Goal: Information Seeking & Learning: Learn about a topic

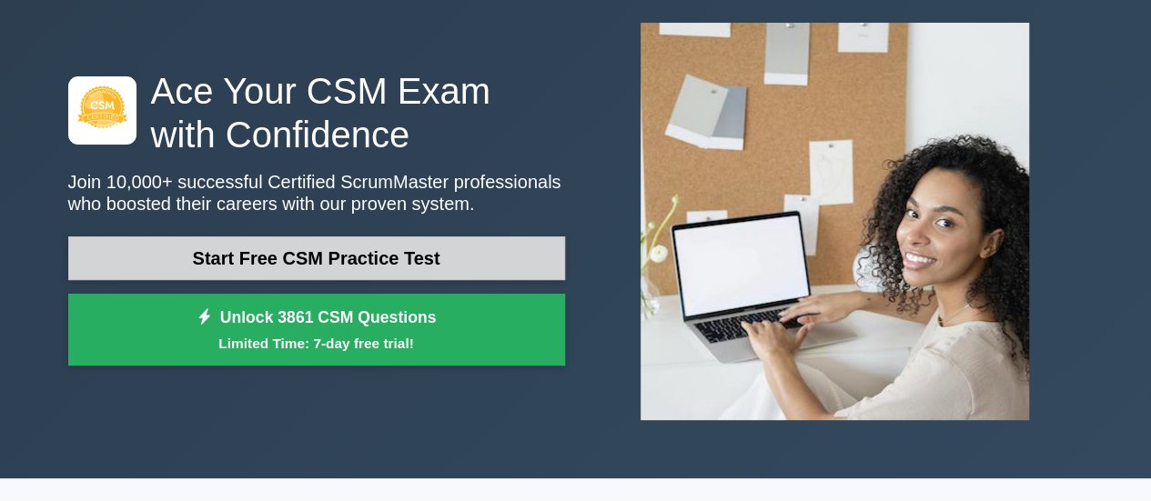
click at [438, 253] on link "Start Free CSM Practice Test" at bounding box center [316, 259] width 497 height 44
click at [381, 260] on link "Start Free CSM Practice Test" at bounding box center [316, 259] width 497 height 44
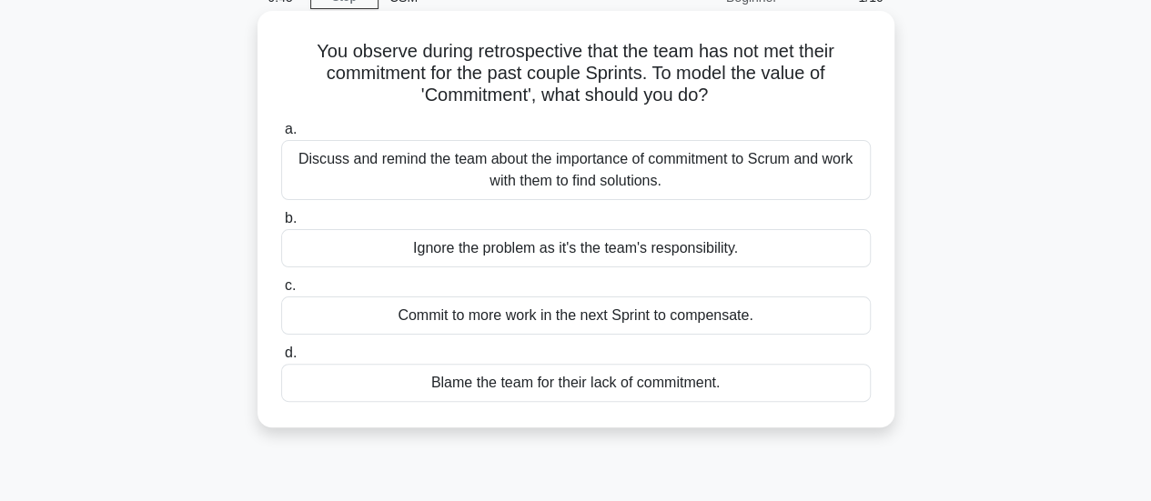
scroll to position [92, 0]
click at [476, 316] on div "Commit to more work in the next Sprint to compensate." at bounding box center [576, 315] width 590 height 38
click at [281, 291] on input "c. Commit to more work in the next Sprint to compensate." at bounding box center [281, 285] width 0 height 12
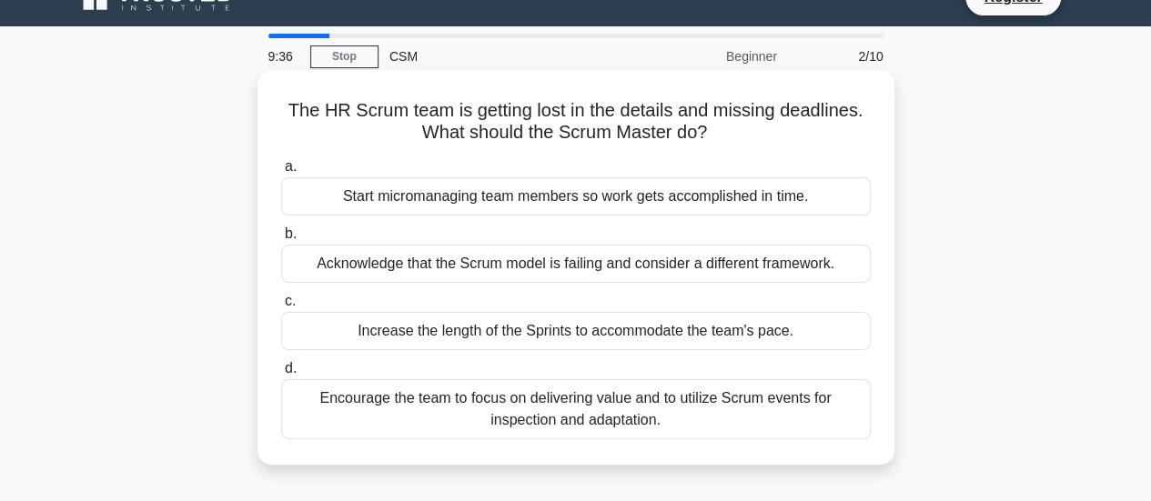
scroll to position [0, 0]
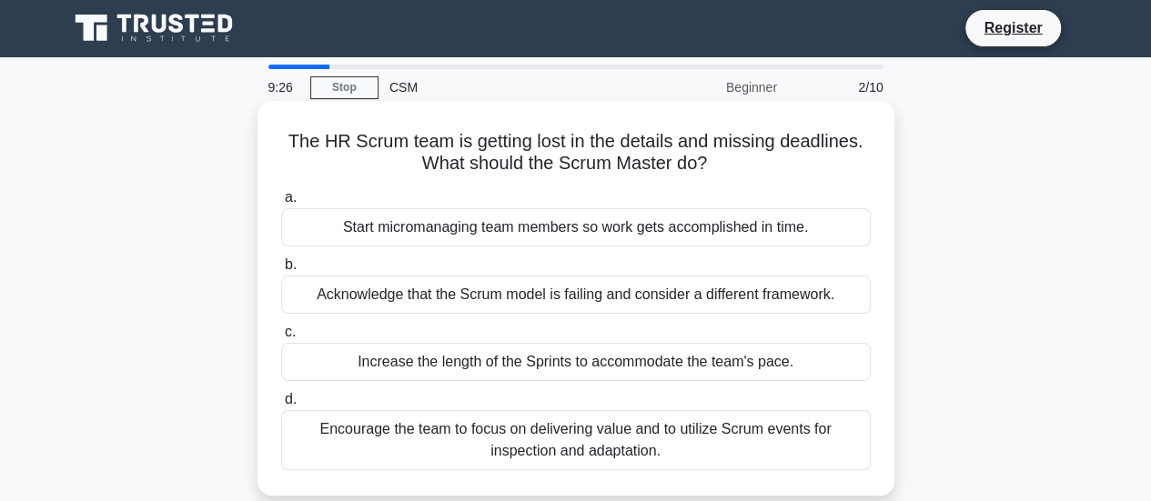
scroll to position [45, 0]
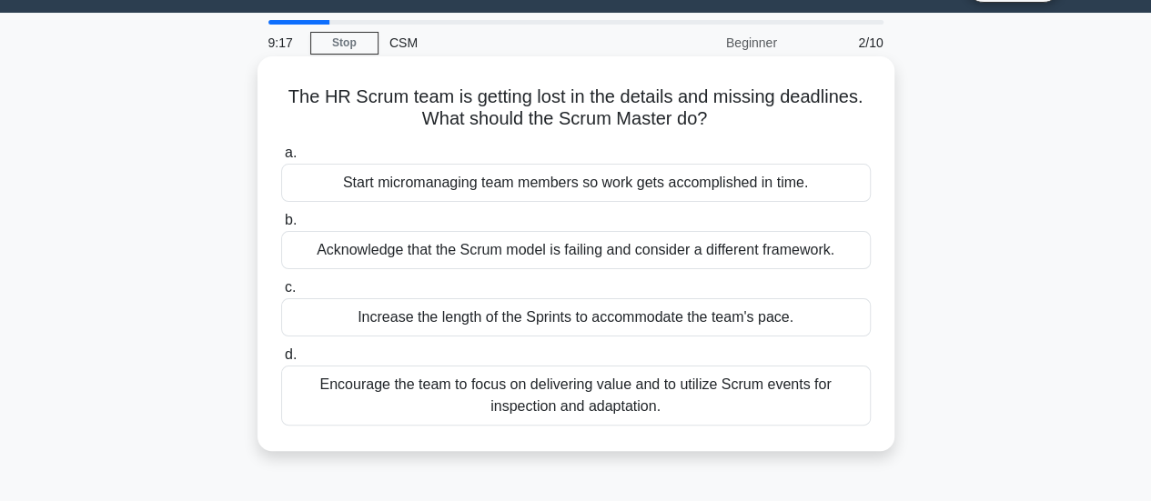
click at [773, 401] on div "Encourage the team to focus on delivering value and to utilize Scrum events for…" at bounding box center [576, 396] width 590 height 60
click at [281, 361] on input "d. Encourage the team to focus on delivering value and to utilize Scrum events …" at bounding box center [281, 355] width 0 height 12
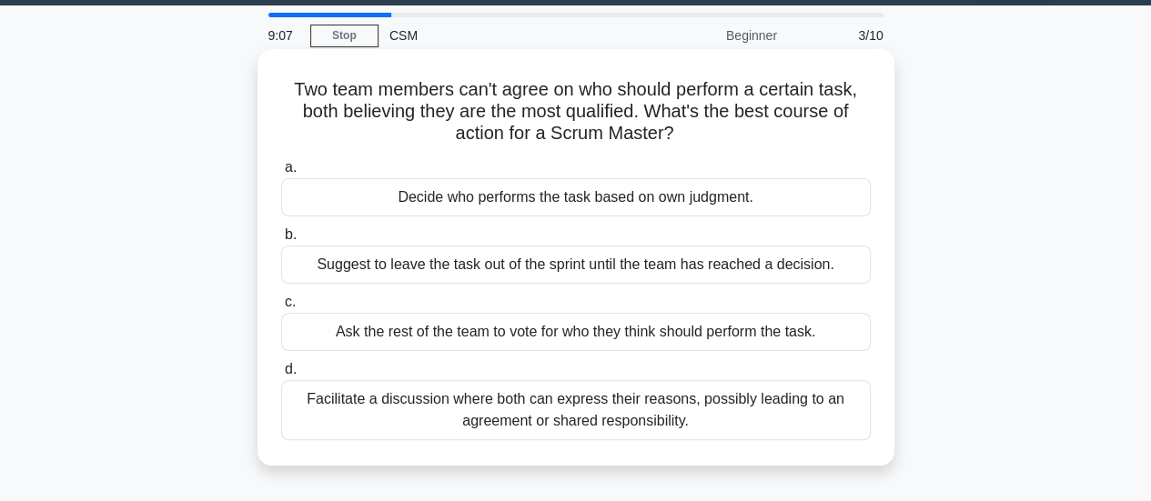
scroll to position [55, 0]
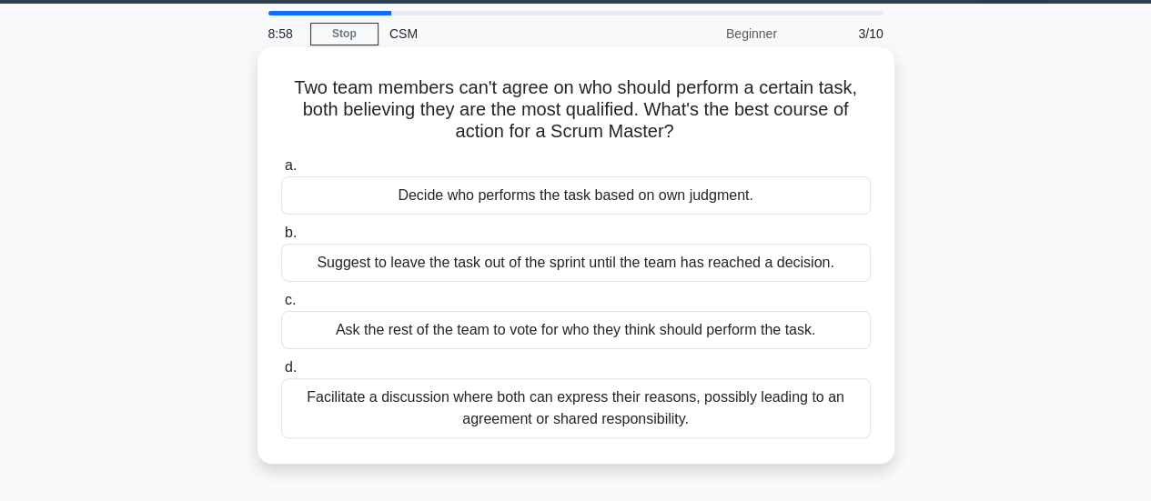
click at [584, 409] on div "Facilitate a discussion where both can express their reasons, possibly leading …" at bounding box center [576, 409] width 590 height 60
click at [281, 374] on input "d. Facilitate a discussion where both can express their reasons, possibly leadi…" at bounding box center [281, 368] width 0 height 12
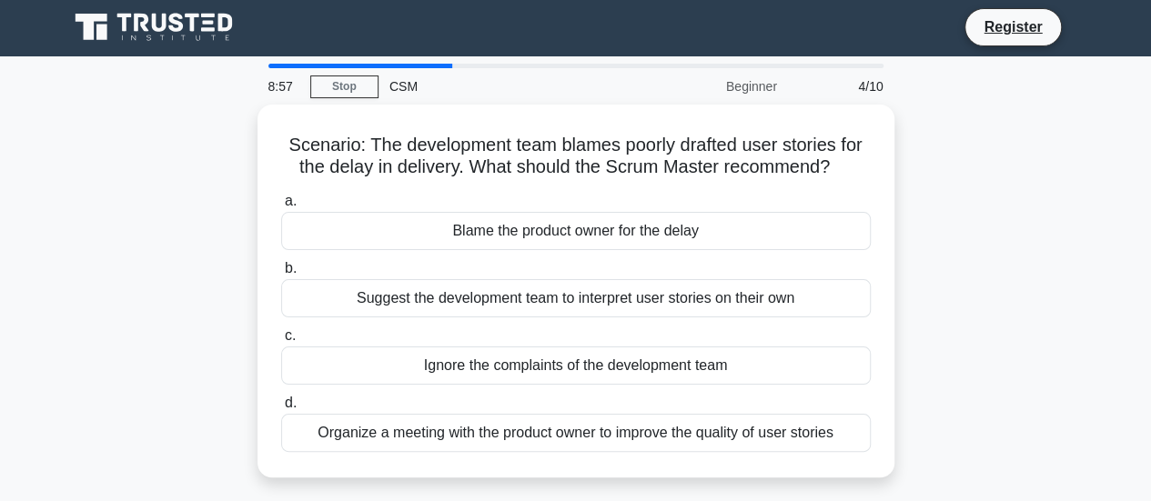
scroll to position [0, 0]
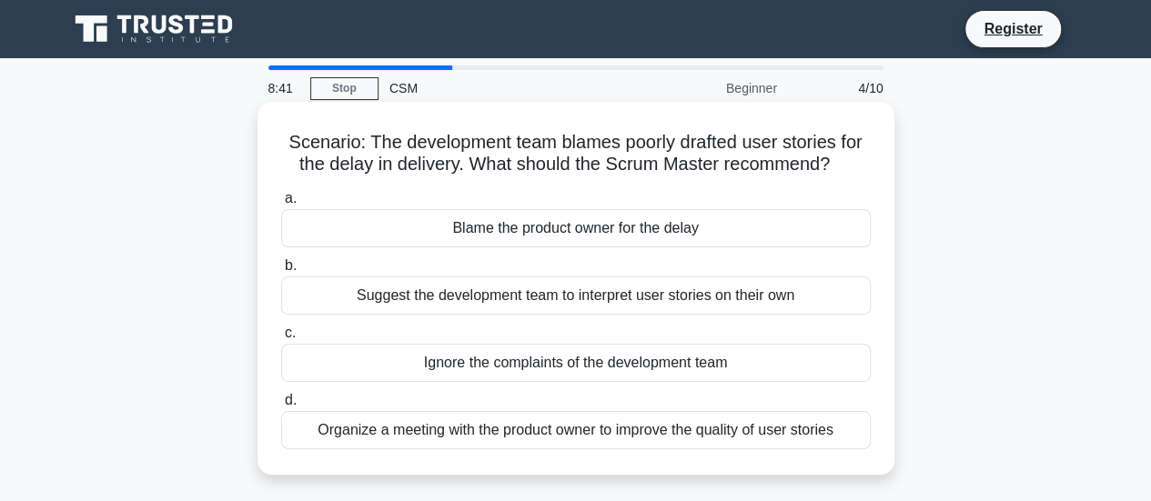
click at [504, 431] on div "Organize a meeting with the product owner to improve the quality of user stories" at bounding box center [576, 430] width 590 height 38
click at [281, 407] on input "d. Organize a meeting with the product owner to improve the quality of user sto…" at bounding box center [281, 401] width 0 height 12
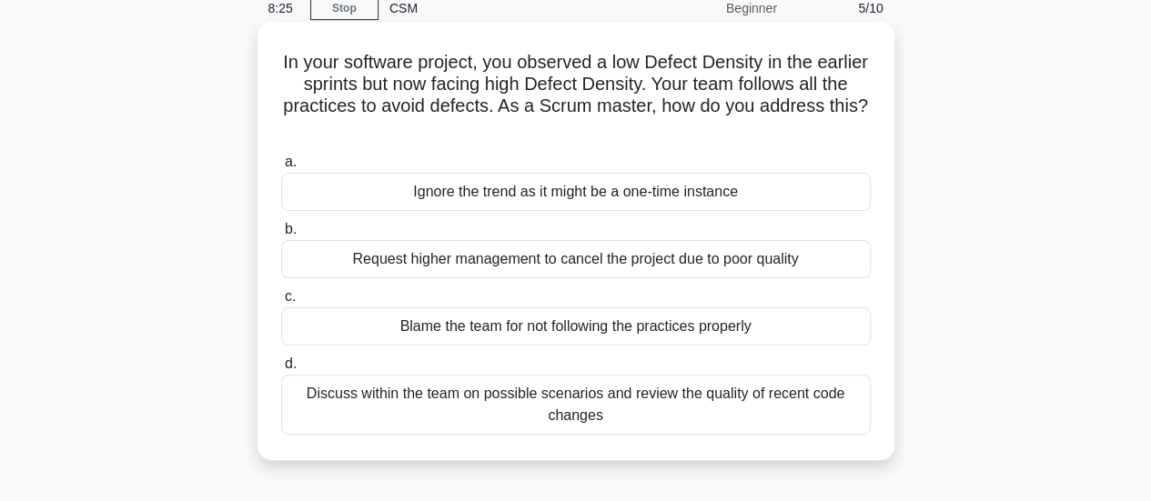
scroll to position [82, 0]
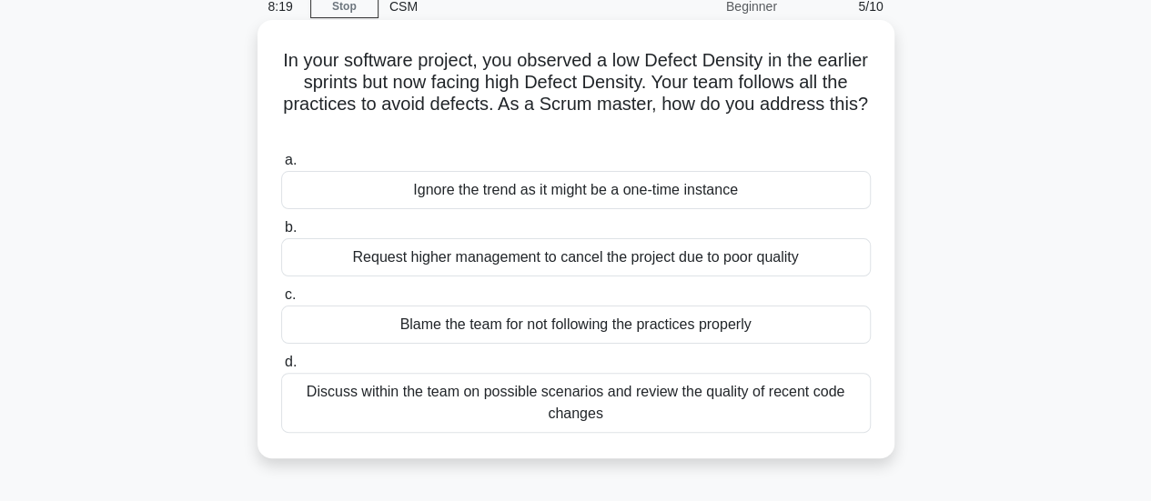
click at [643, 410] on div "Discuss within the team on possible scenarios and review the quality of recent …" at bounding box center [576, 403] width 590 height 60
click at [281, 369] on input "d. Discuss within the team on possible scenarios and review the quality of rece…" at bounding box center [281, 363] width 0 height 12
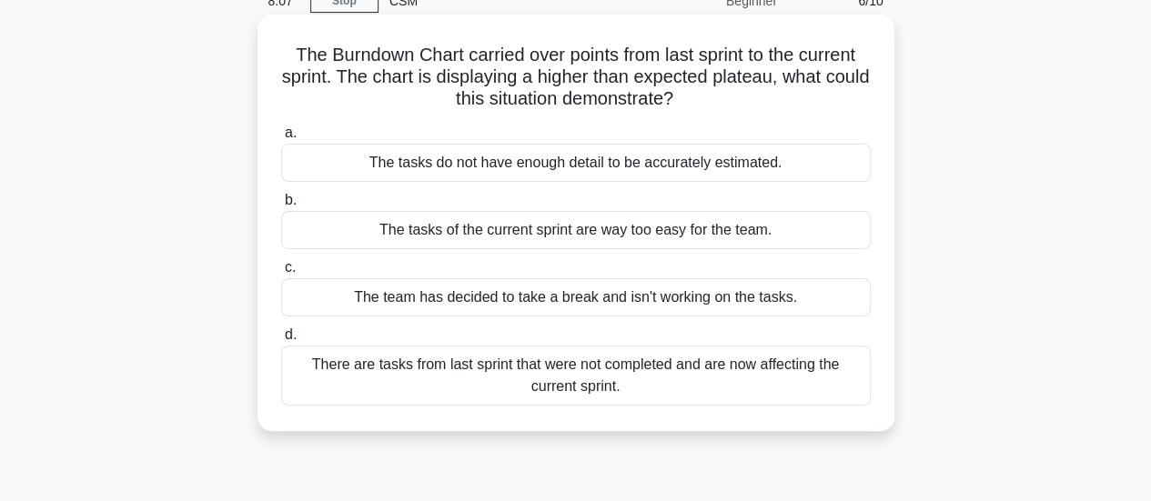
scroll to position [88, 0]
click at [677, 385] on div "There are tasks from last sprint that were not completed and are now affecting …" at bounding box center [576, 375] width 590 height 60
click at [281, 340] on input "d. There are tasks from last sprint that were not completed and are now affecti…" at bounding box center [281, 335] width 0 height 12
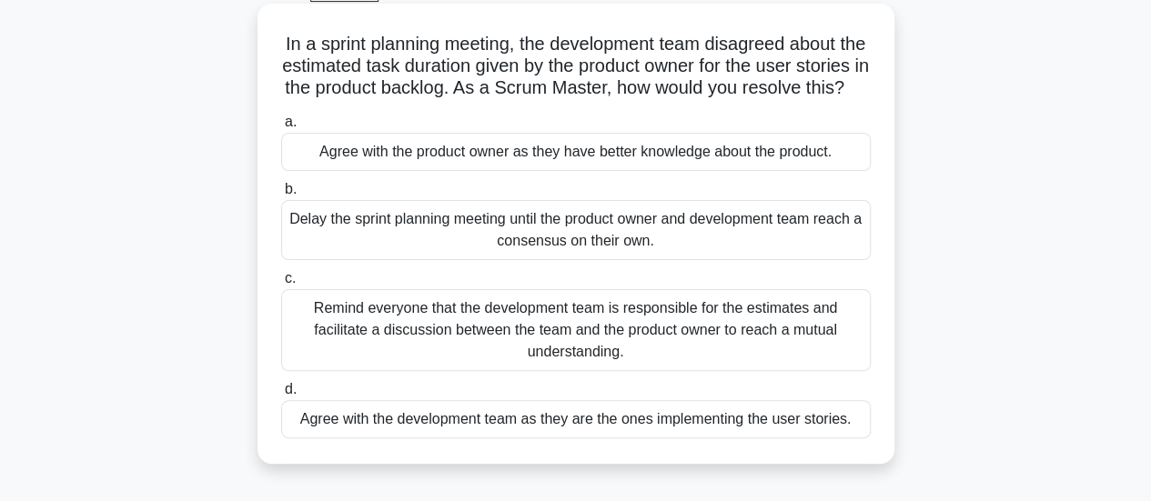
scroll to position [99, 0]
click at [583, 349] on div "Remind everyone that the development team is responsible for the estimates and …" at bounding box center [576, 329] width 590 height 82
click at [281, 284] on input "c. Remind everyone that the development team is responsible for the estimates a…" at bounding box center [281, 278] width 0 height 12
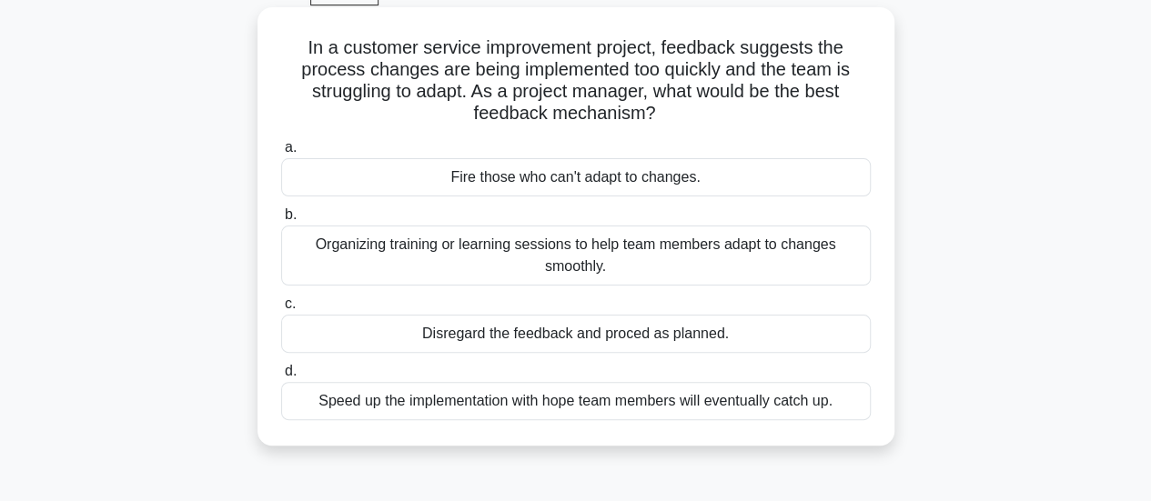
scroll to position [96, 0]
click at [627, 249] on div "Organizing training or learning sessions to help team members adapt to changes …" at bounding box center [576, 255] width 590 height 60
click at [281, 220] on input "b. Organizing training or learning sessions to help team members adapt to chang…" at bounding box center [281, 214] width 0 height 12
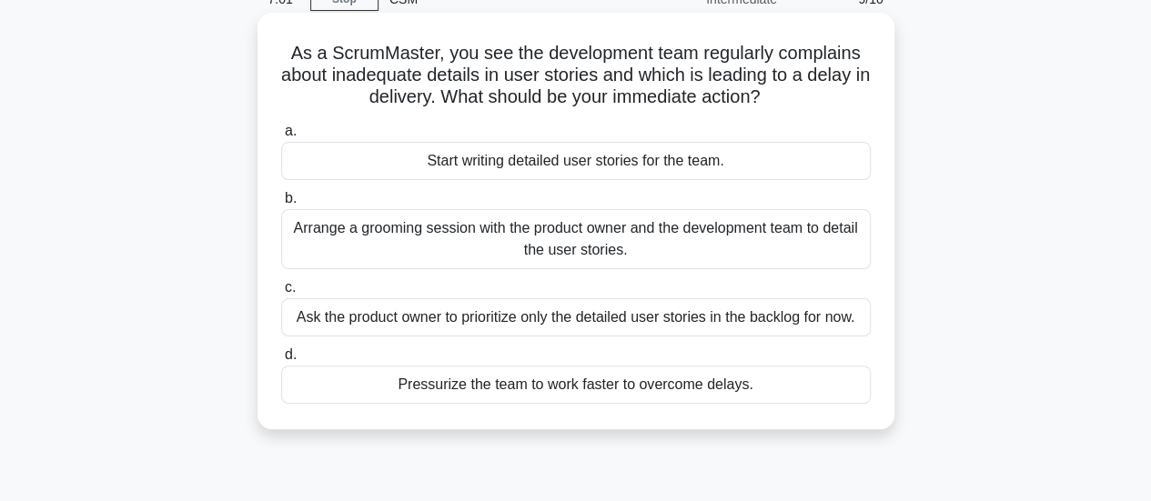
scroll to position [95, 0]
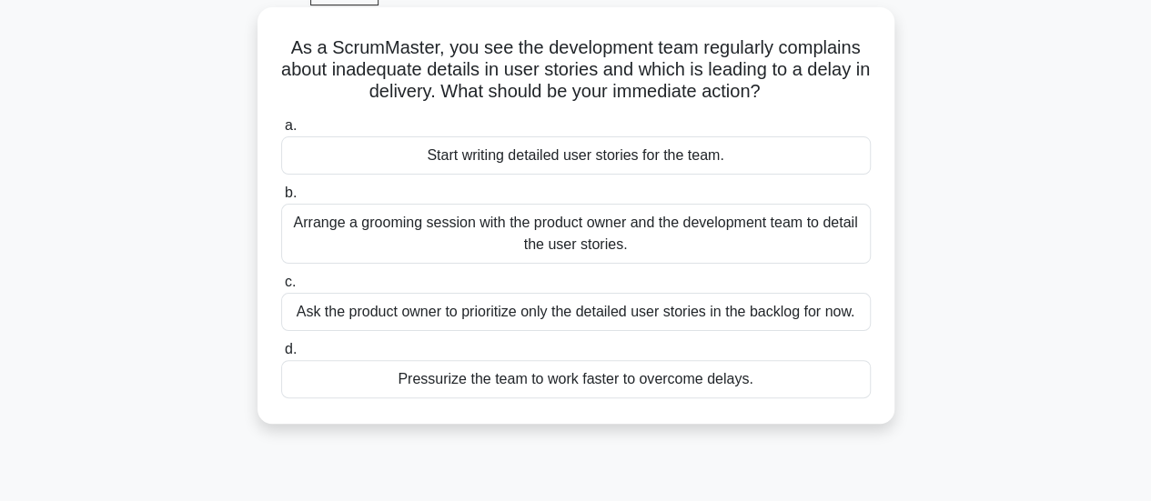
click at [627, 238] on div "Arrange a grooming session with the product owner and the development team to d…" at bounding box center [576, 234] width 590 height 60
click at [281, 199] on input "b. Arrange a grooming session with the product owner and the development team t…" at bounding box center [281, 193] width 0 height 12
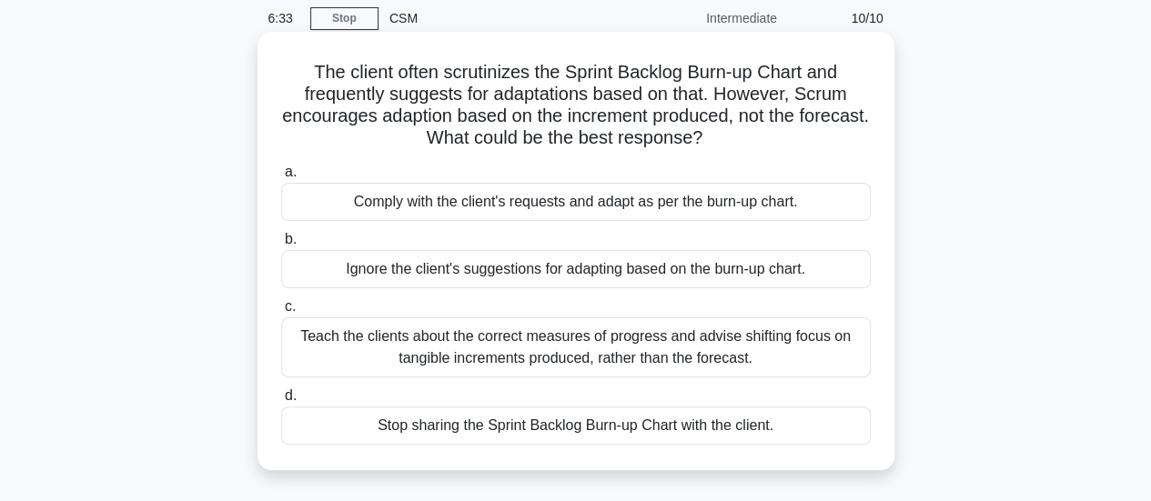
scroll to position [71, 0]
click at [542, 349] on div "Teach the clients about the correct measures of progress and advise shifting fo…" at bounding box center [576, 347] width 590 height 60
click at [281, 312] on input "c. Teach the clients about the correct measures of progress and advise shifting…" at bounding box center [281, 306] width 0 height 12
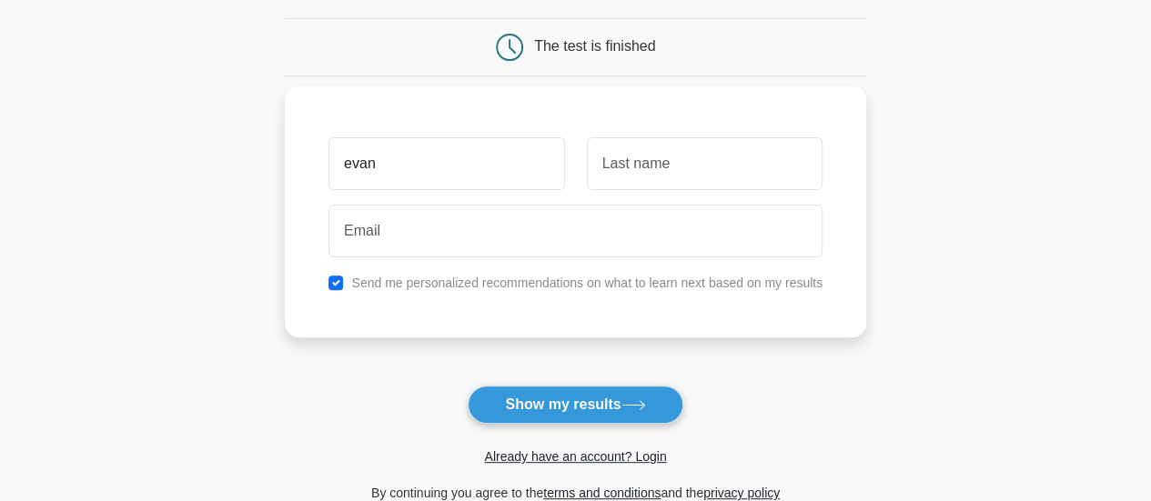
scroll to position [164, 0]
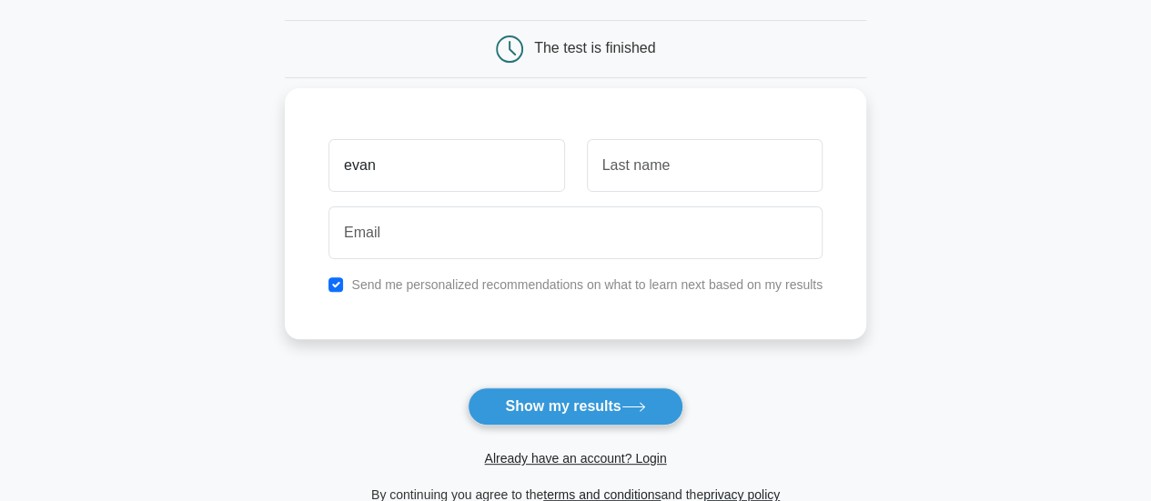
type input "evan"
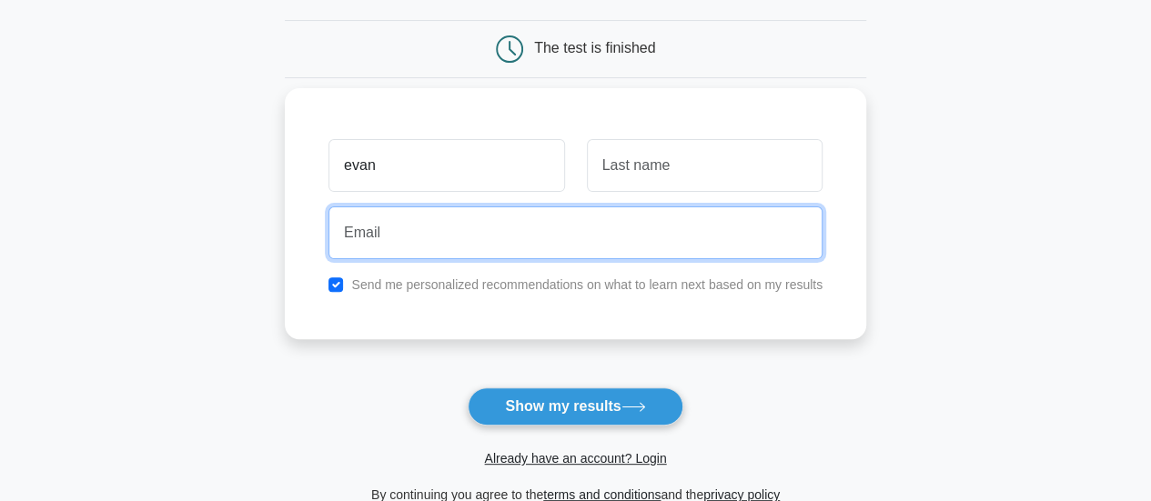
click at [499, 238] on input "email" at bounding box center [576, 233] width 494 height 53
type input "evantodd63@gmail.com"
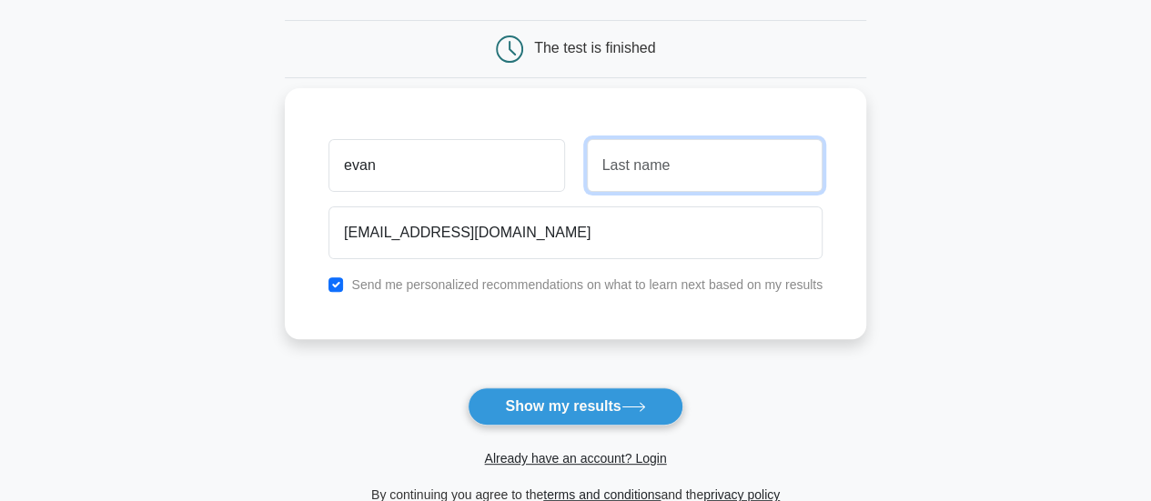
click at [662, 168] on input "text" at bounding box center [705, 165] width 236 height 53
type input "Todd"
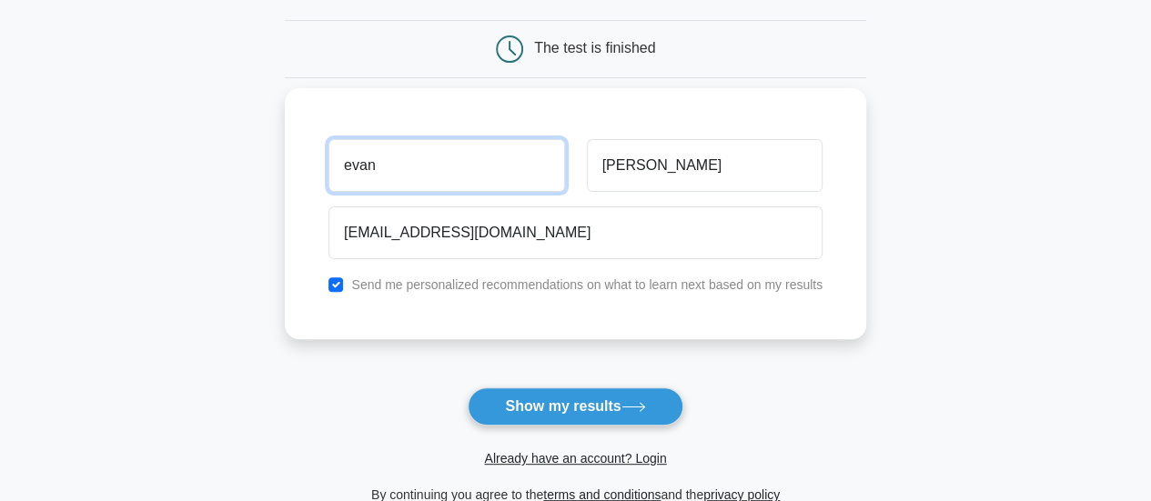
click at [526, 167] on input "evan" at bounding box center [447, 165] width 236 height 53
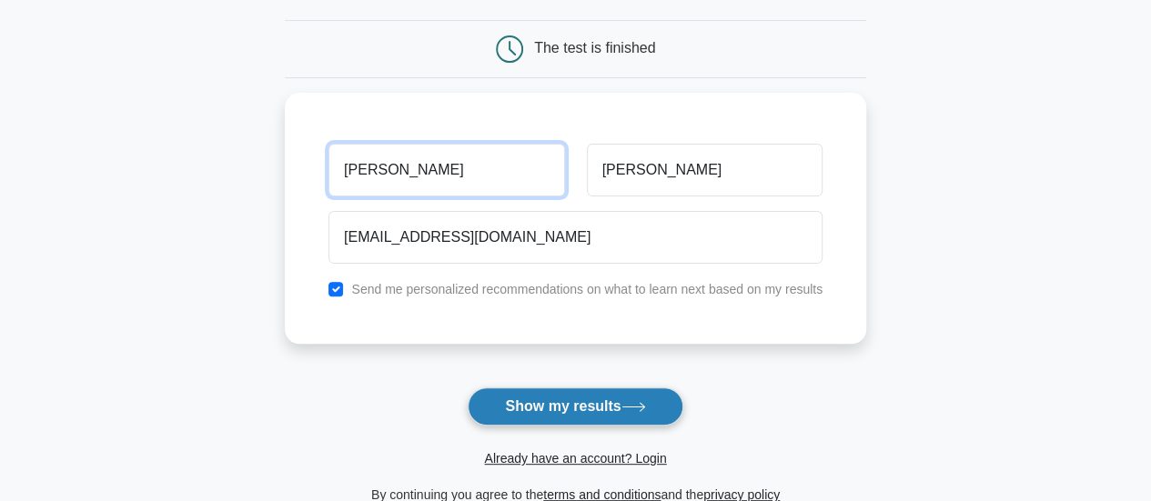
type input "[PERSON_NAME]"
click at [573, 402] on button "Show my results" at bounding box center [575, 407] width 215 height 38
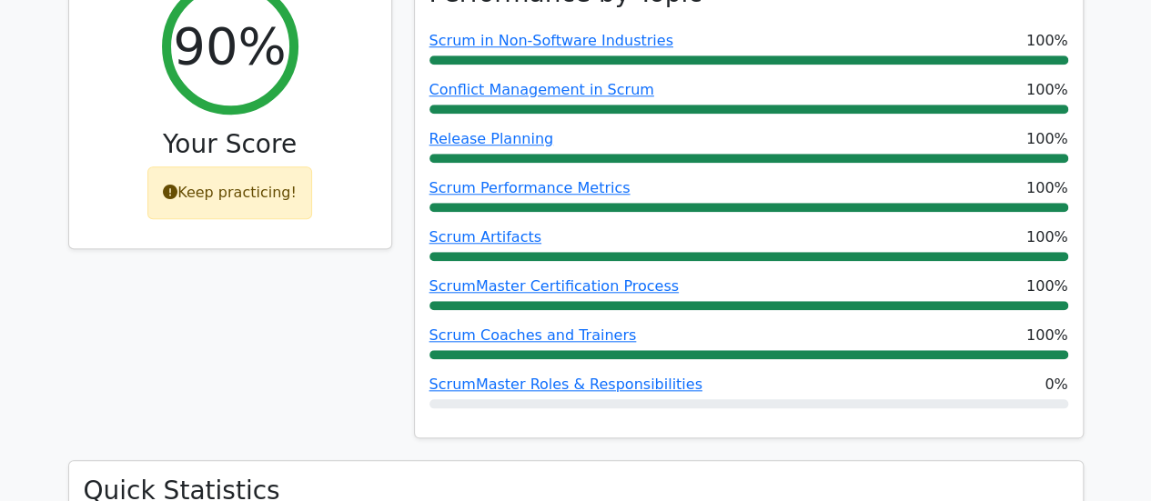
scroll to position [817, 0]
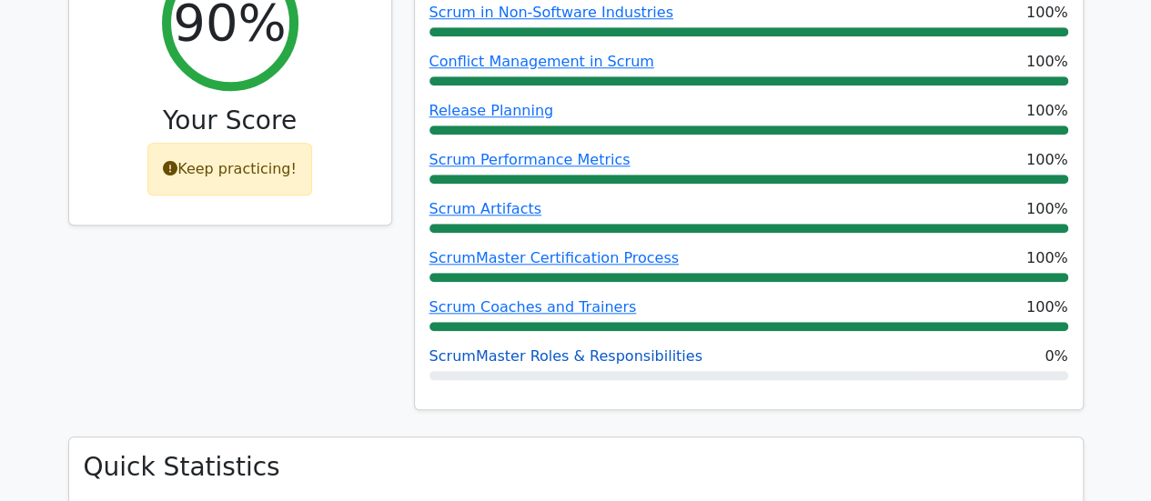
click at [575, 356] on link "ScrumMaster Roles & Responsibilities" at bounding box center [566, 356] width 273 height 17
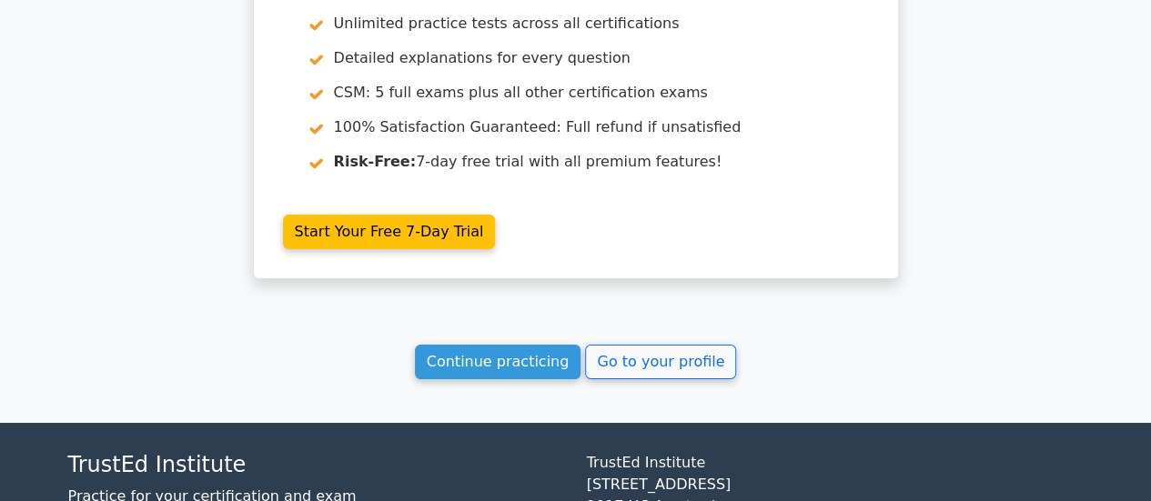
scroll to position [3226, 0]
click at [543, 345] on link "Continue practicing" at bounding box center [498, 362] width 167 height 35
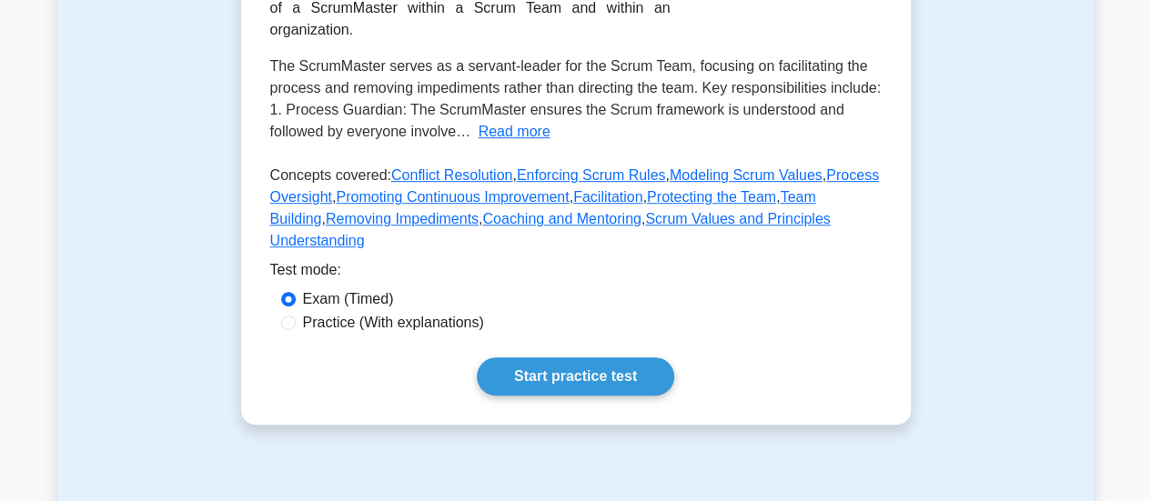
scroll to position [976, 0]
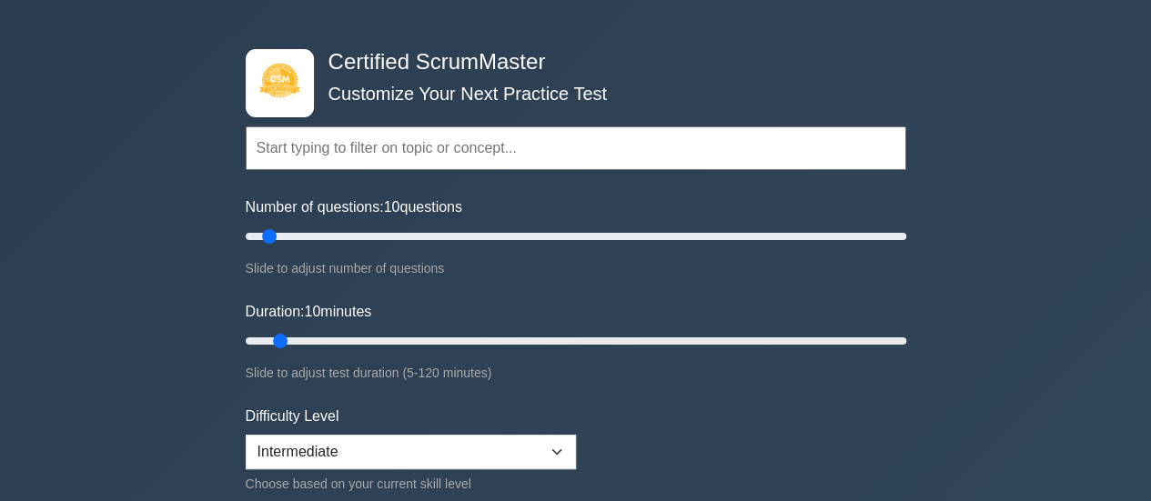
scroll to position [69, 0]
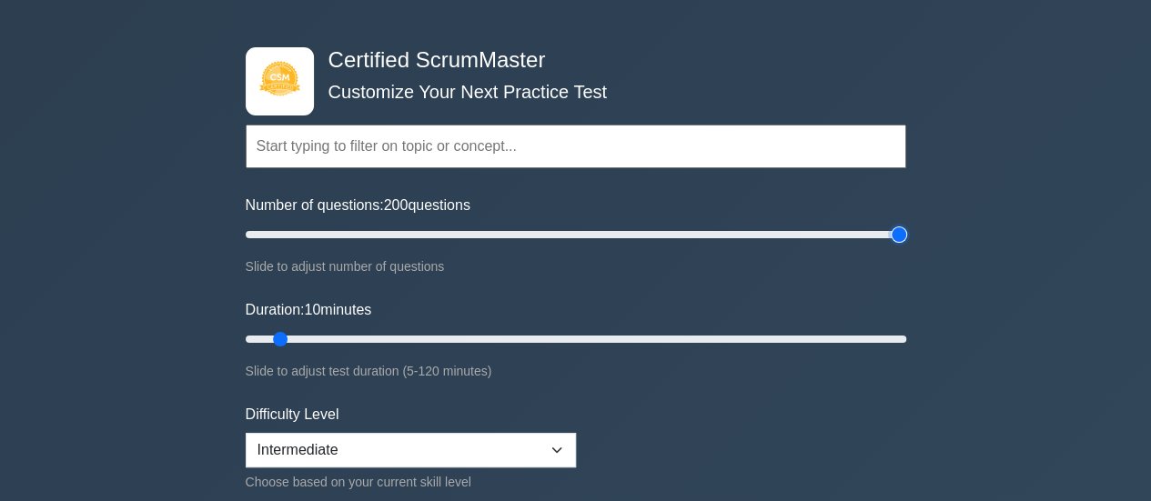
drag, startPoint x: 266, startPoint y: 231, endPoint x: 933, endPoint y: 252, distance: 667.4
type input "200"
click at [906, 246] on input "Number of questions: 200 questions" at bounding box center [576, 235] width 661 height 22
drag, startPoint x: 274, startPoint y: 338, endPoint x: 992, endPoint y: 372, distance: 718.8
type input "120"
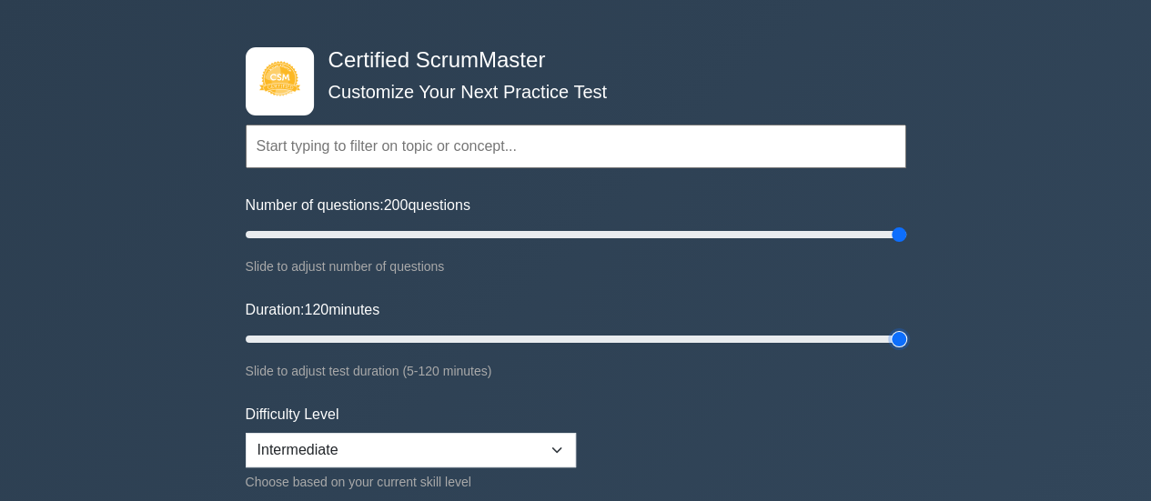
click at [906, 350] on input "Duration: 120 minutes" at bounding box center [576, 340] width 661 height 22
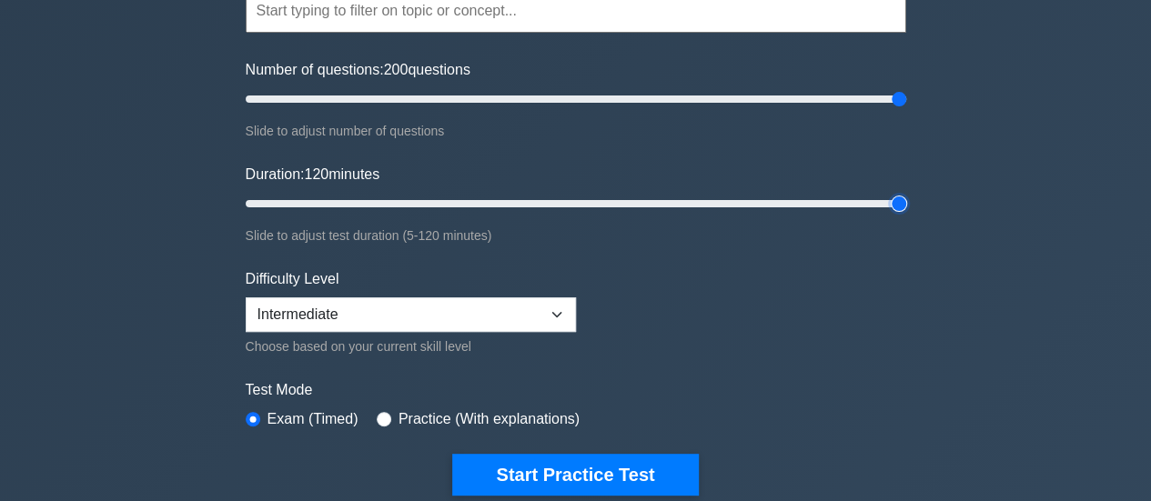
scroll to position [217, 0]
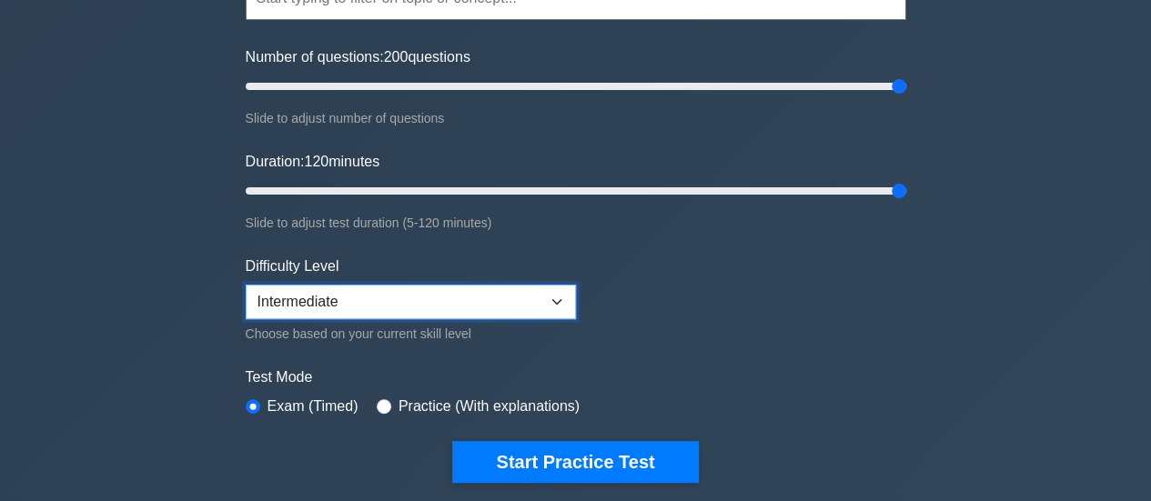
click at [448, 300] on select "Beginner Intermediate Expert" at bounding box center [411, 302] width 330 height 35
select select "expert"
click at [246, 285] on select "Beginner Intermediate Expert" at bounding box center [411, 302] width 330 height 35
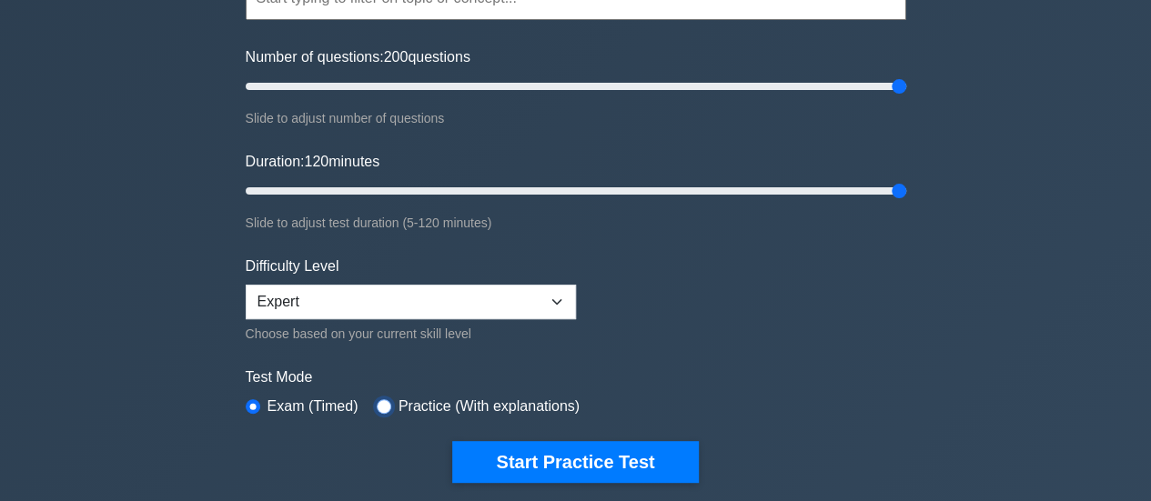
click at [377, 403] on input "radio" at bounding box center [384, 406] width 15 height 15
radio input "true"
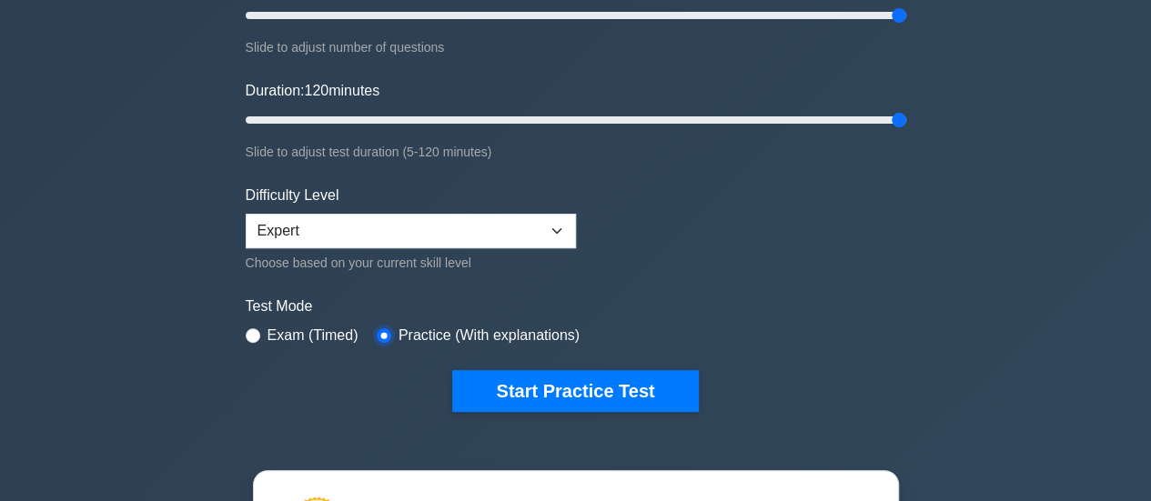
scroll to position [310, 0]
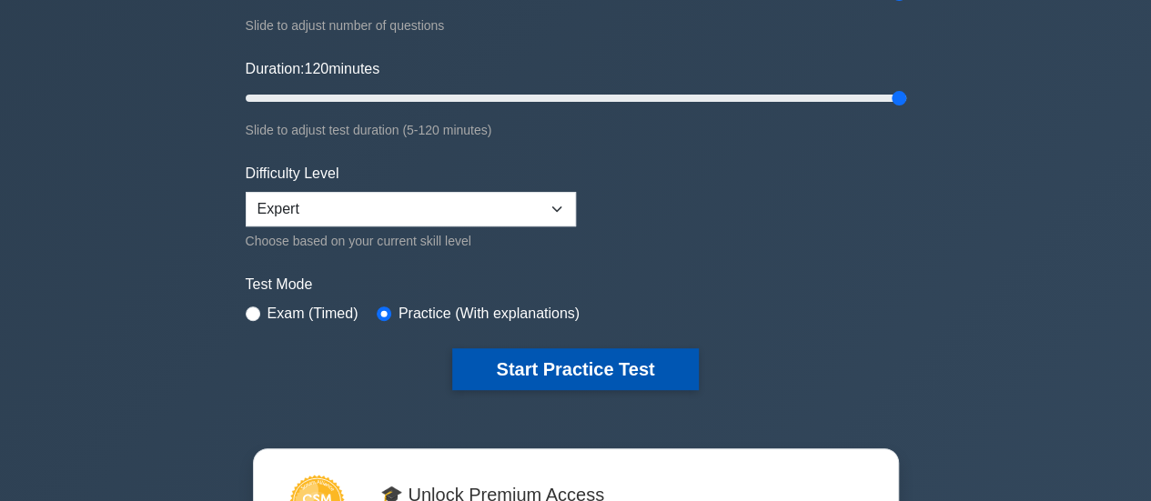
click at [591, 361] on button "Start Practice Test" at bounding box center [575, 370] width 246 height 42
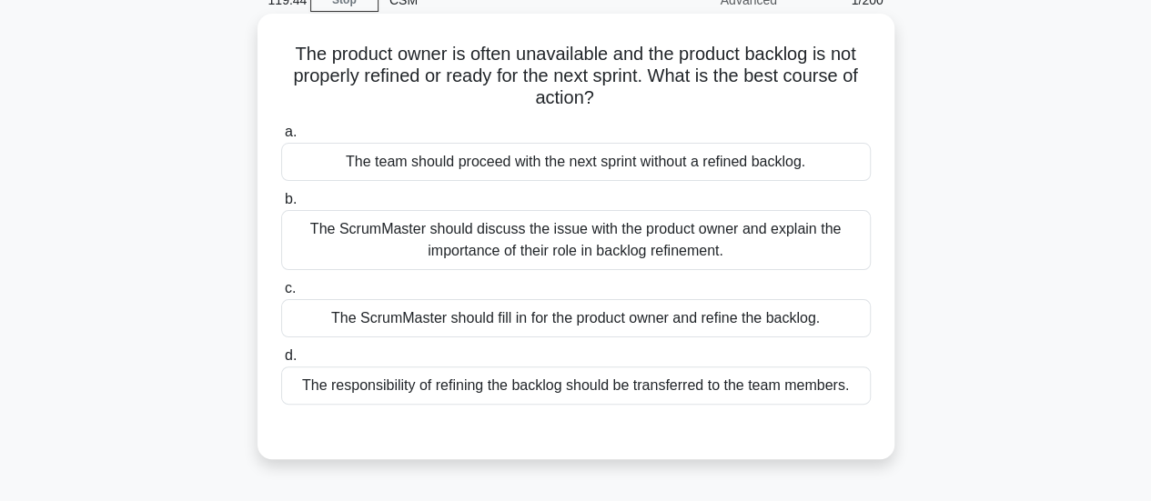
scroll to position [87, 0]
click at [582, 247] on div "The ScrumMaster should discuss the issue with the product owner and explain the…" at bounding box center [576, 241] width 590 height 60
click at [281, 207] on input "b. The ScrumMaster should discuss the issue with the product owner and explain …" at bounding box center [281, 201] width 0 height 12
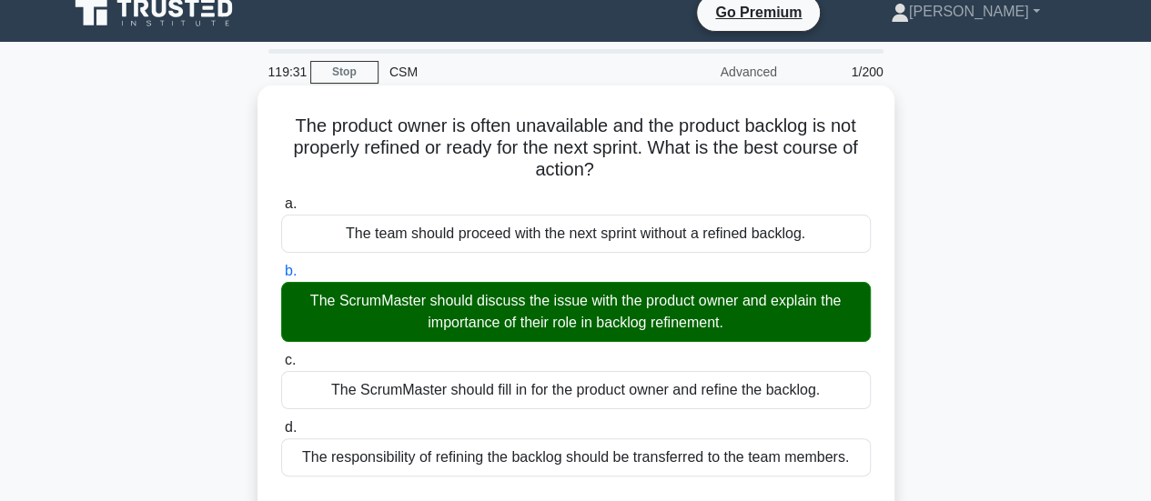
scroll to position [0, 0]
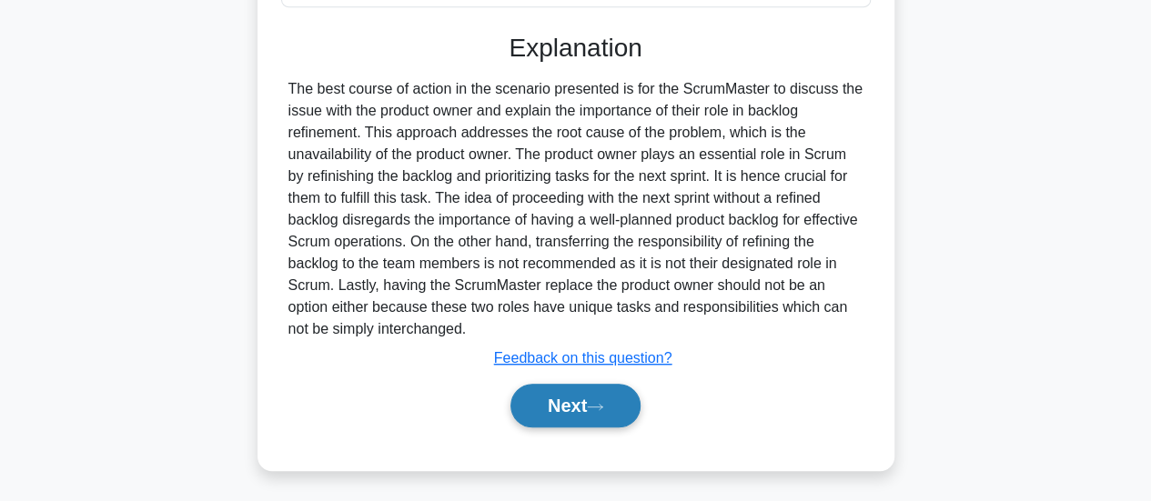
click at [570, 396] on button "Next" at bounding box center [576, 406] width 130 height 44
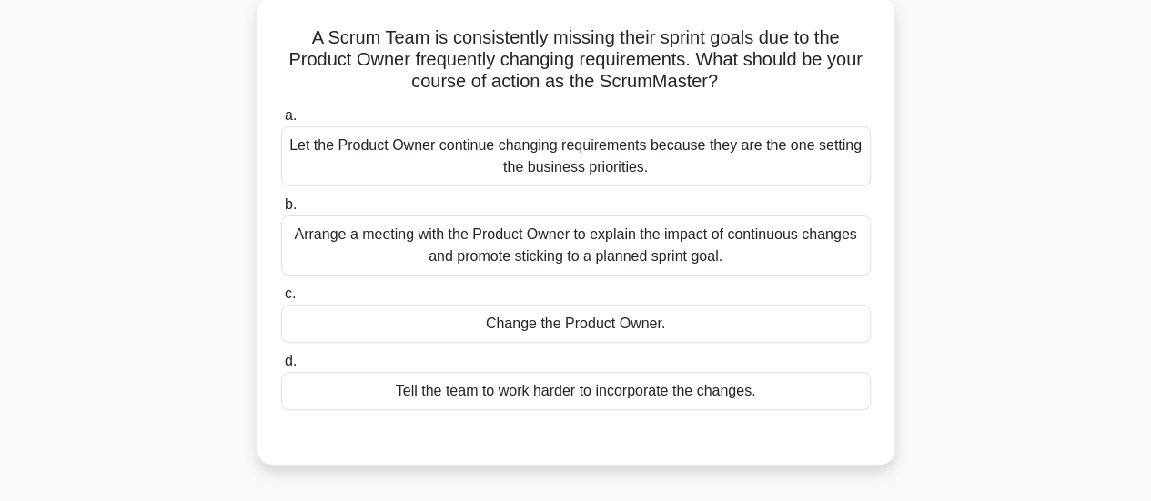
scroll to position [114, 0]
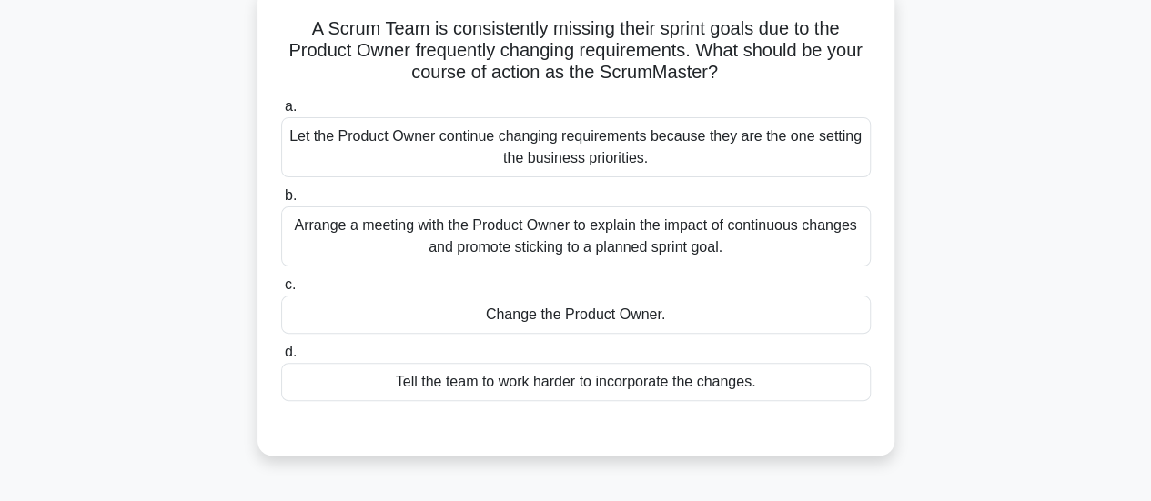
click at [568, 242] on div "Arrange a meeting with the Product Owner to explain the impact of continuous ch…" at bounding box center [576, 237] width 590 height 60
click at [281, 202] on input "b. Arrange a meeting with the Product Owner to explain the impact of continuous…" at bounding box center [281, 196] width 0 height 12
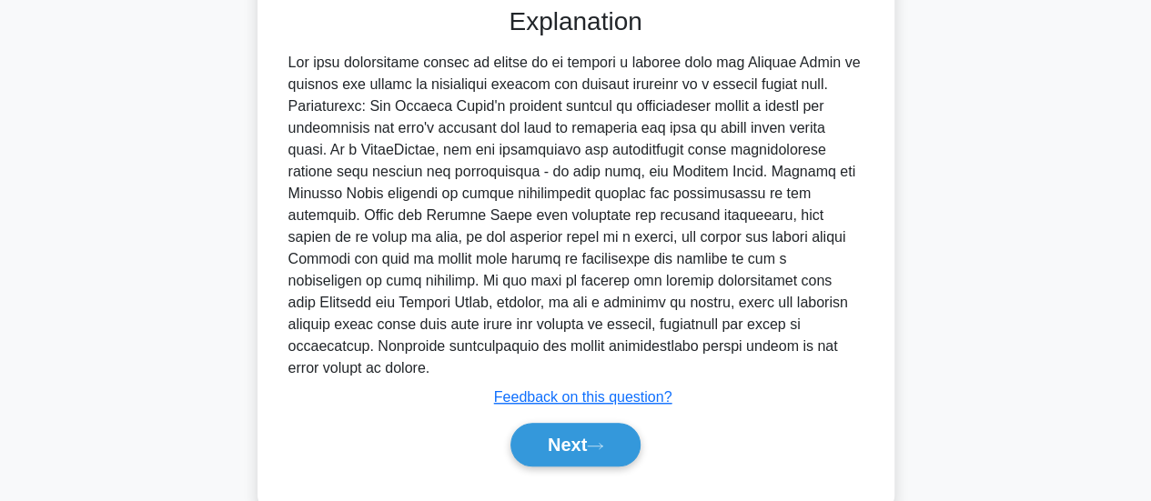
scroll to position [550, 0]
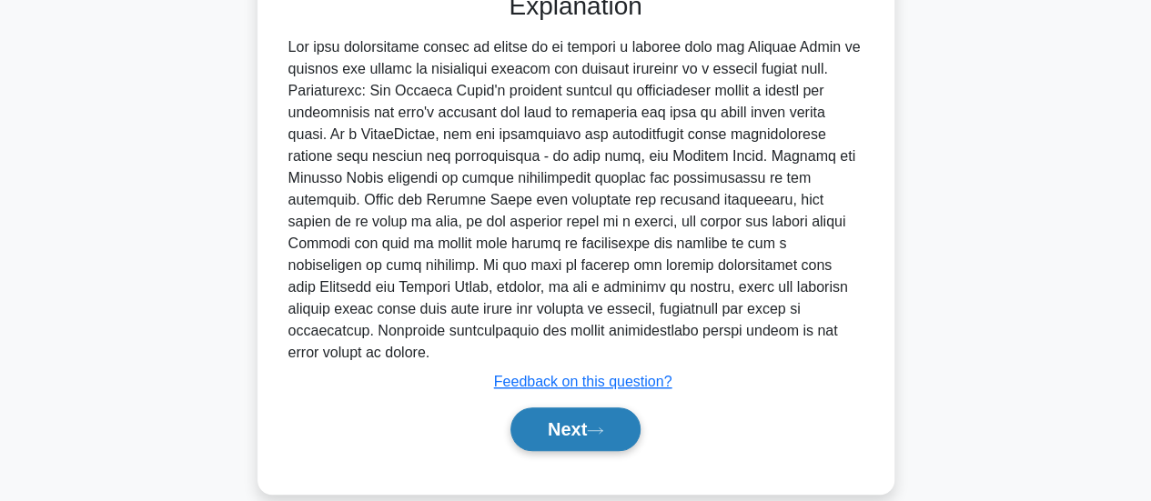
click at [559, 408] on button "Next" at bounding box center [576, 430] width 130 height 44
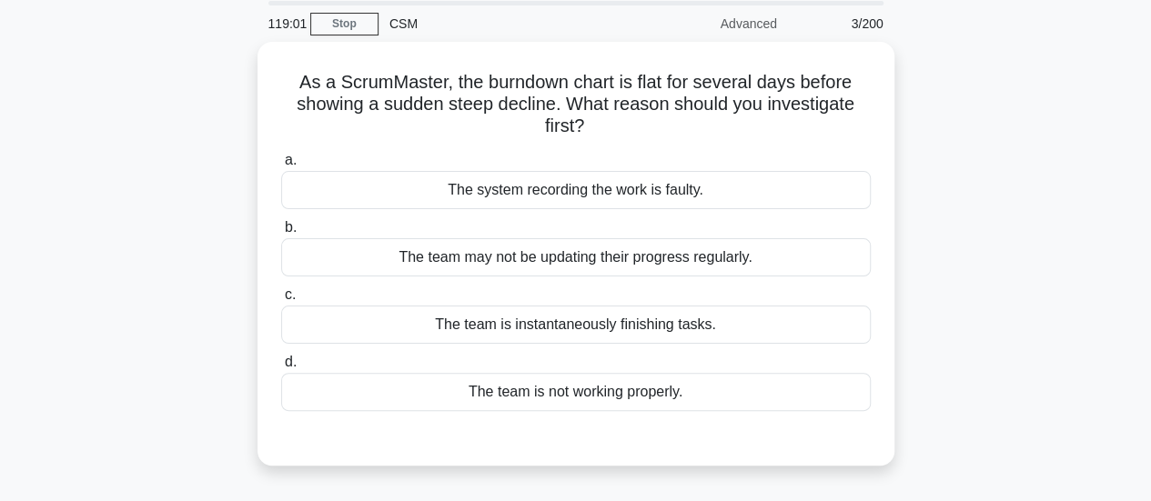
scroll to position [64, 0]
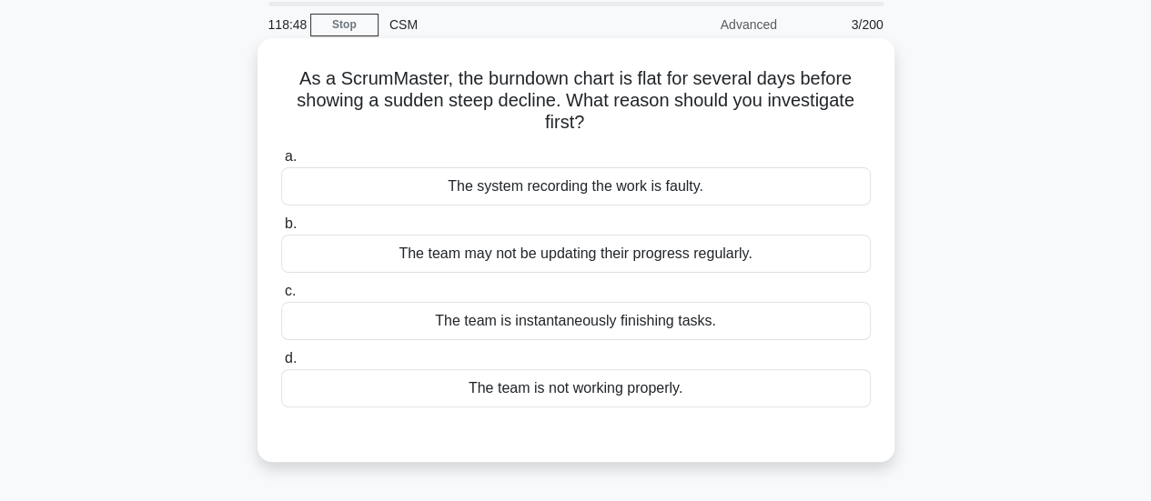
click at [658, 261] on div "The team may not be updating their progress regularly." at bounding box center [576, 254] width 590 height 38
click at [281, 230] on input "b. The team may not be updating their progress regularly." at bounding box center [281, 224] width 0 height 12
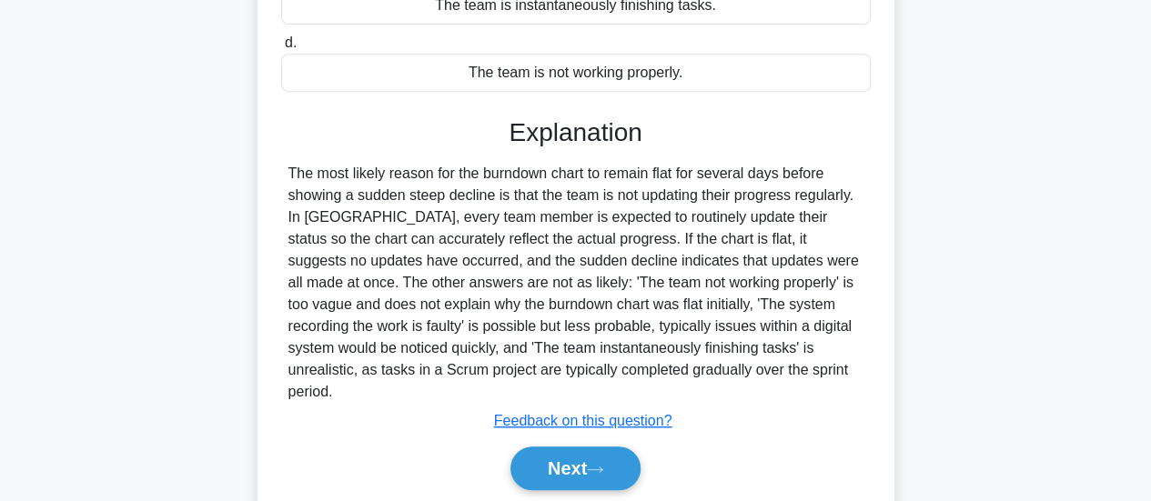
scroll to position [380, 0]
click at [586, 446] on button "Next" at bounding box center [576, 468] width 130 height 44
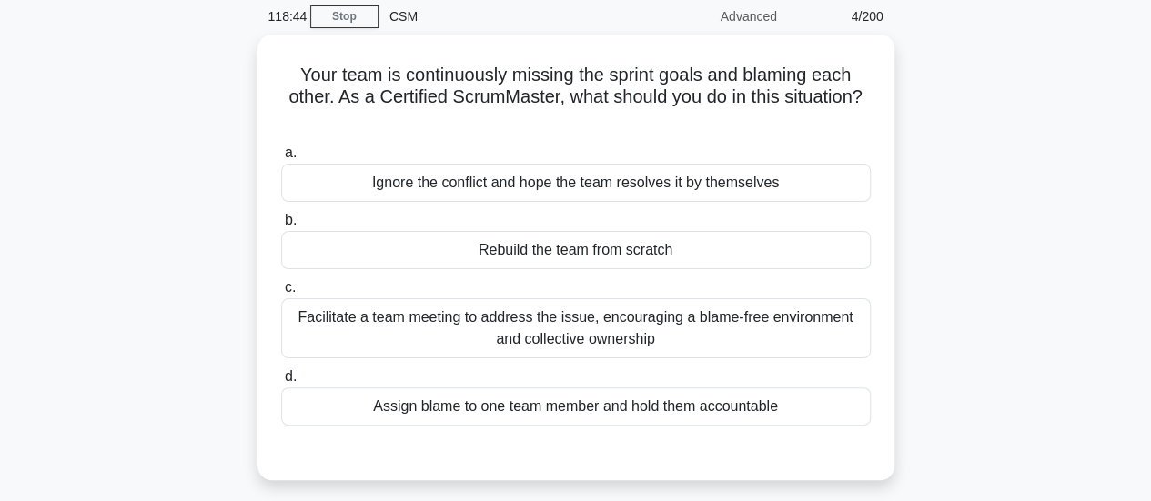
scroll to position [70, 0]
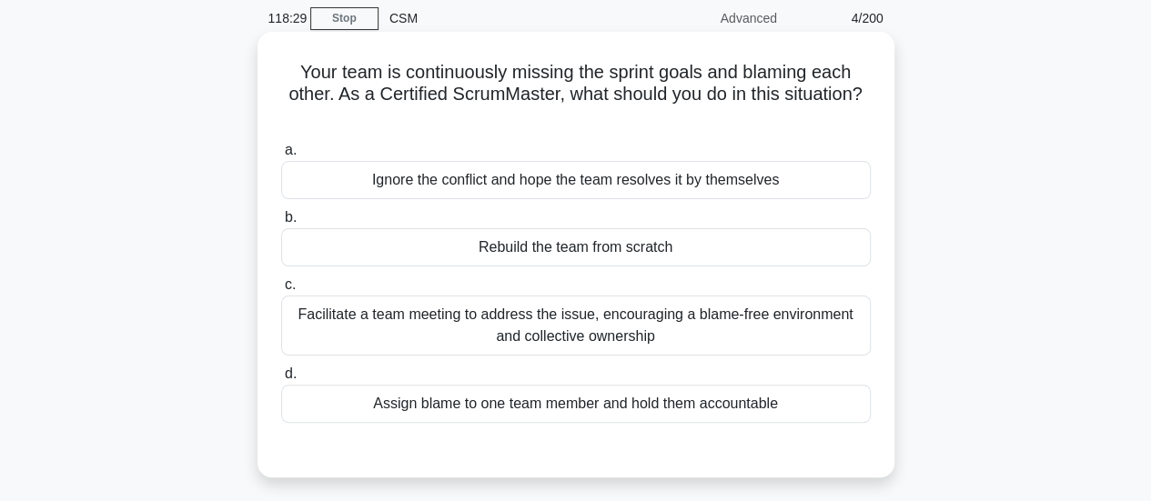
click at [488, 318] on div "Facilitate a team meeting to address the issue, encouraging a blame-free enviro…" at bounding box center [576, 326] width 590 height 60
click at [281, 291] on input "c. Facilitate a team meeting to address the issue, encouraging a blame-free env…" at bounding box center [281, 285] width 0 height 12
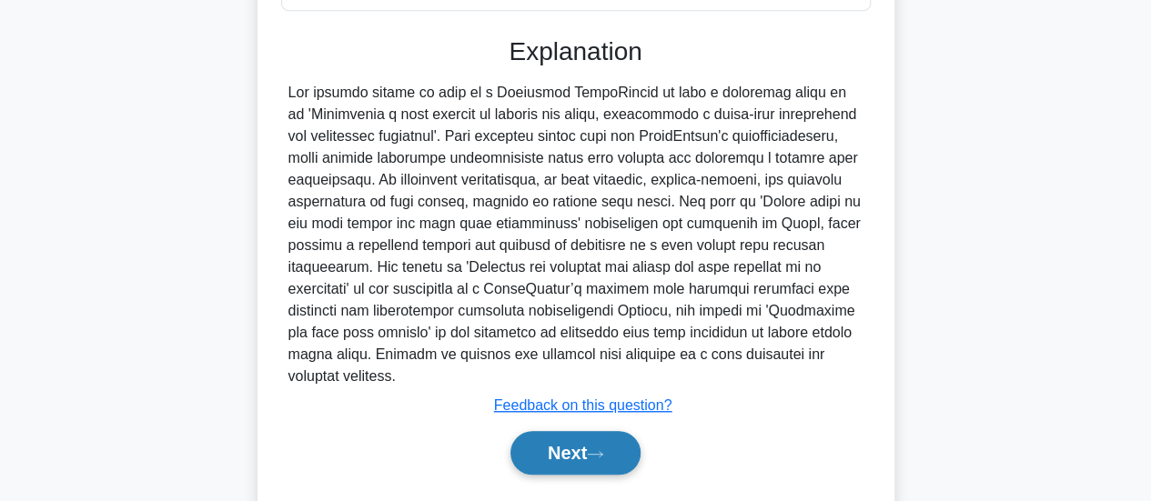
click at [573, 439] on button "Next" at bounding box center [576, 453] width 130 height 44
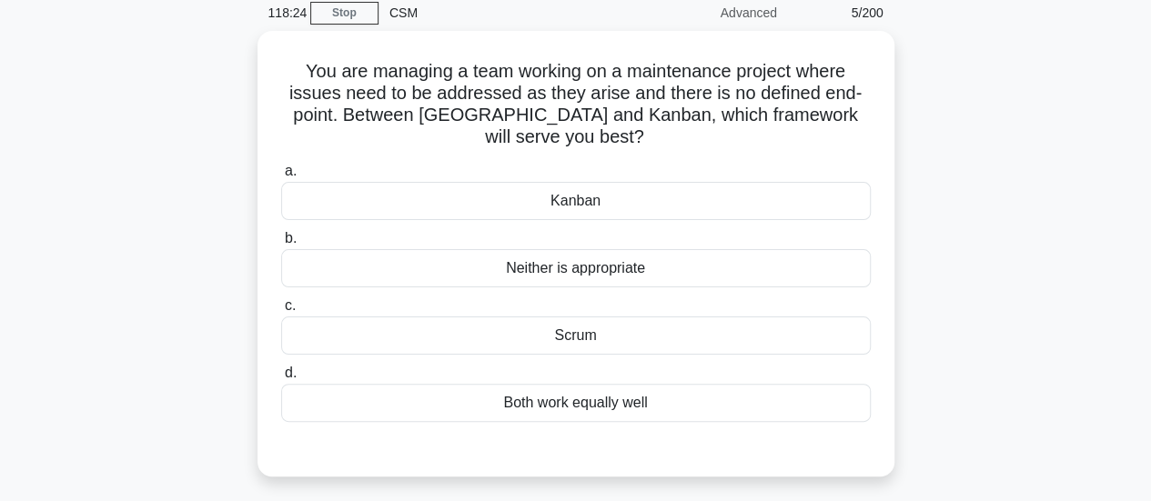
scroll to position [76, 0]
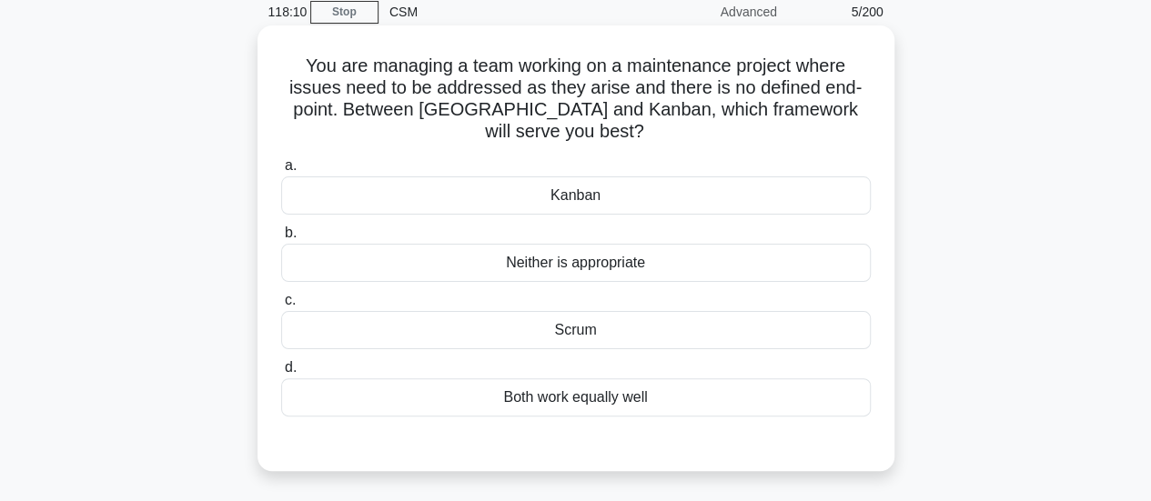
click at [599, 329] on div "Scrum" at bounding box center [576, 330] width 590 height 38
click at [281, 307] on input "c. Scrum" at bounding box center [281, 301] width 0 height 12
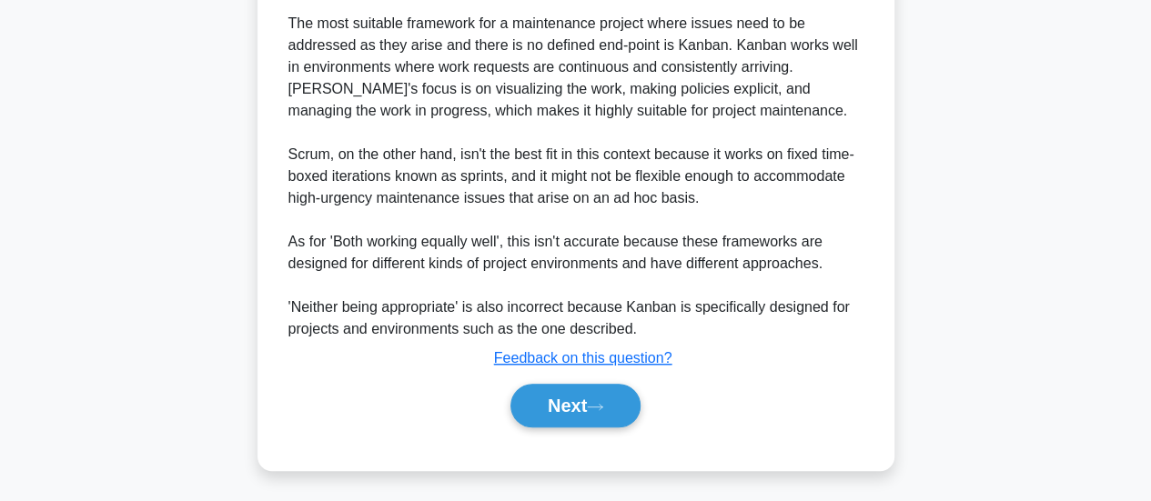
scroll to position [555, 0]
